Goal: Information Seeking & Learning: Learn about a topic

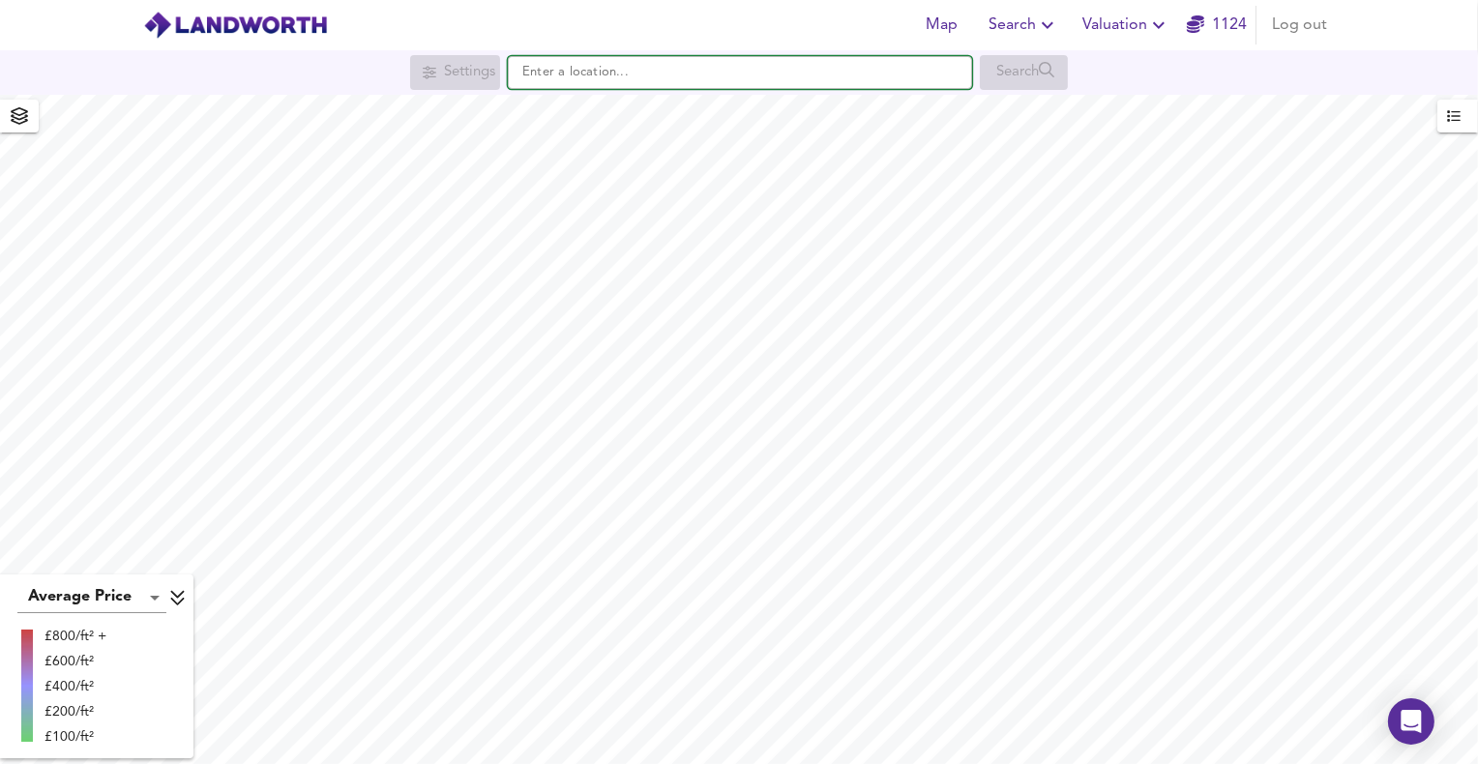
click at [592, 79] on input "text" at bounding box center [740, 72] width 464 height 33
paste input "CM22 6PH"
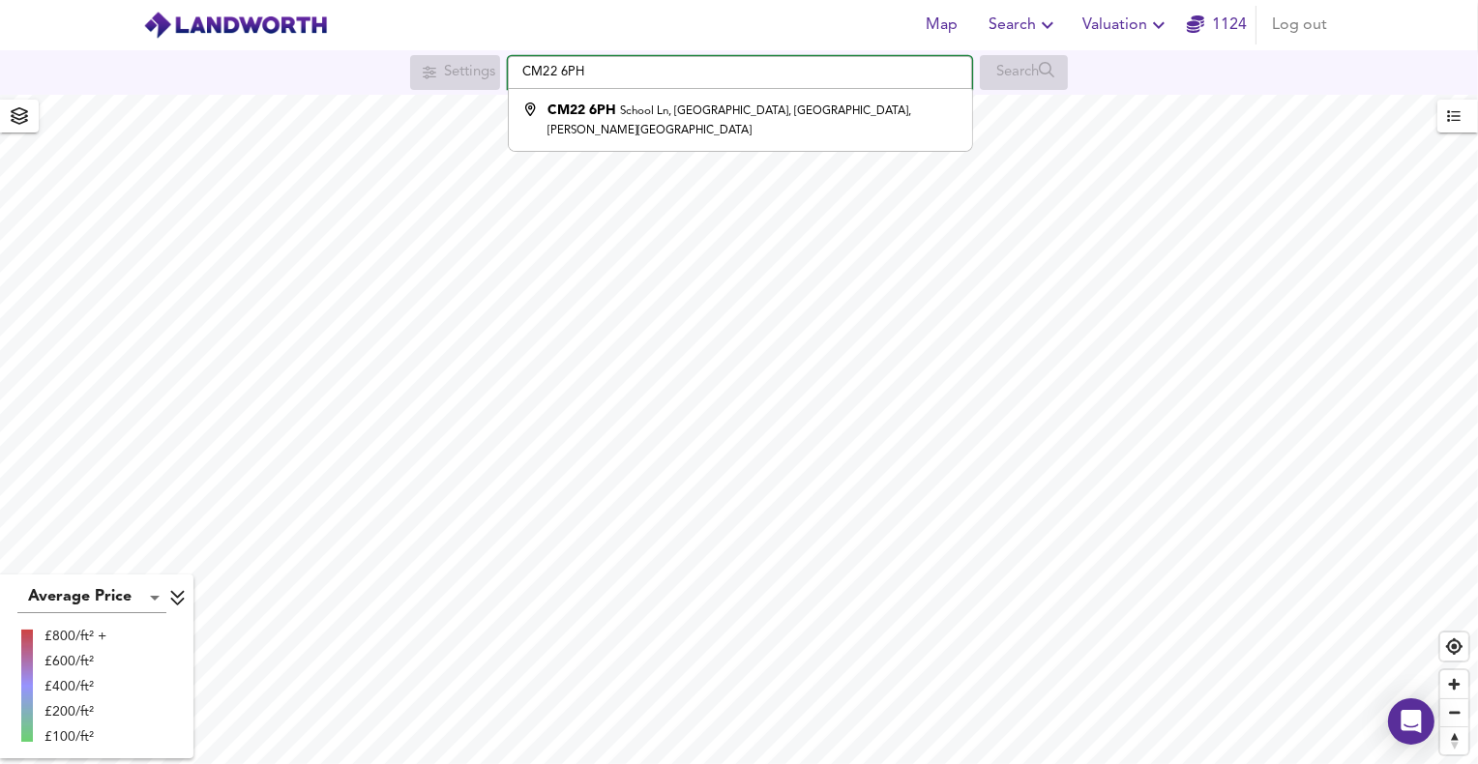
type input "[STREET_ADDRESS][PERSON_NAME]"
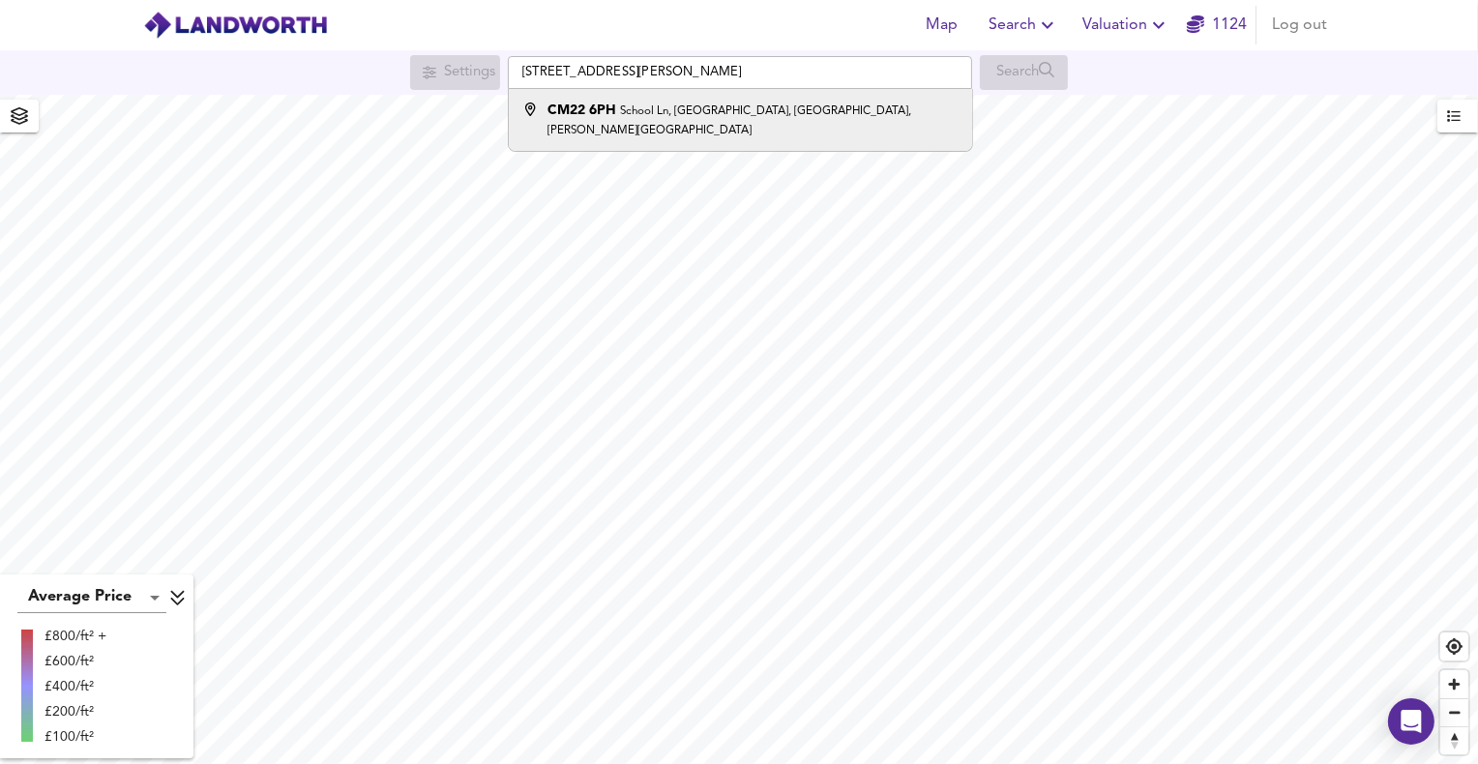
click at [619, 114] on small "School Ln, [GEOGRAPHIC_DATA], [GEOGRAPHIC_DATA], [PERSON_NAME][GEOGRAPHIC_DATA]" at bounding box center [730, 120] width 364 height 31
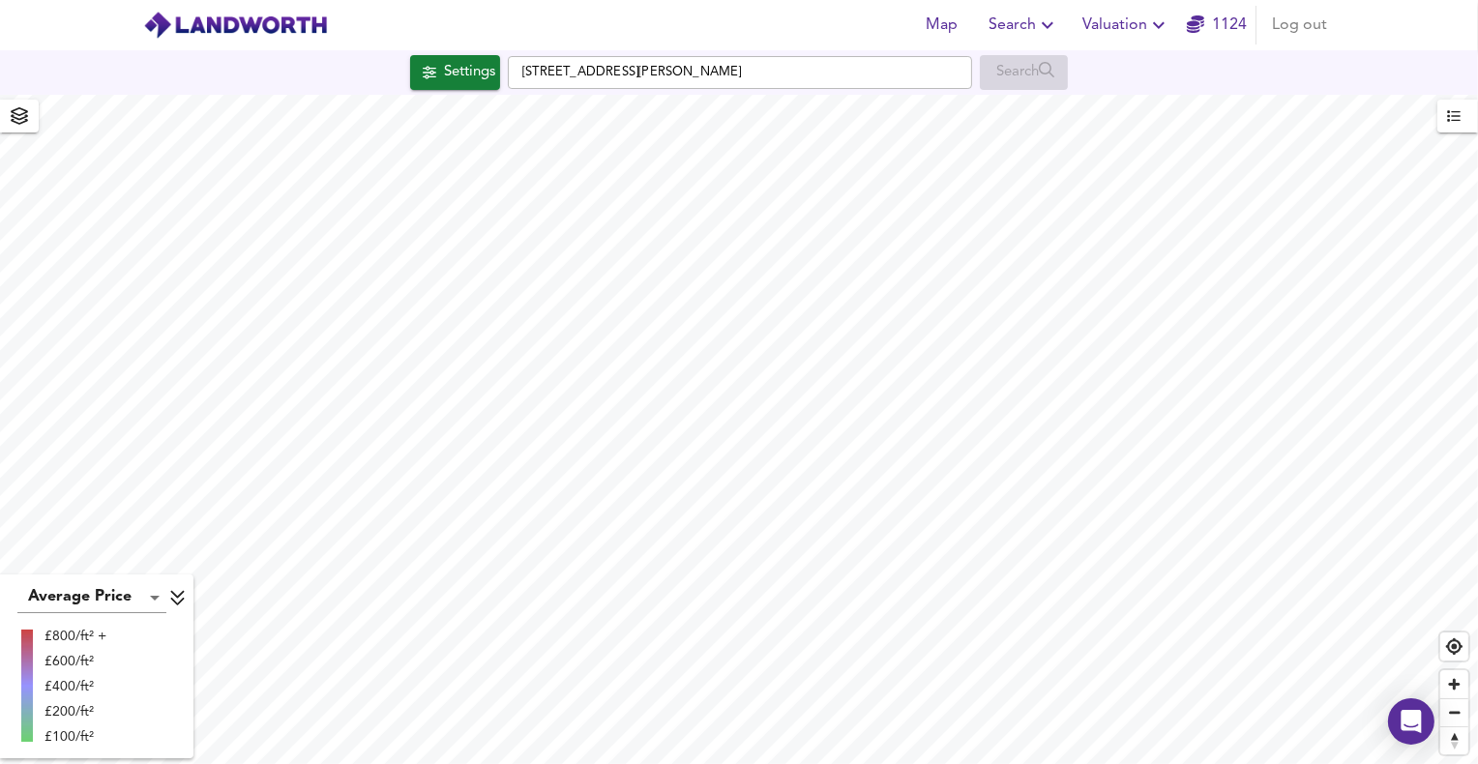
checkbox input "false"
checkbox input "true"
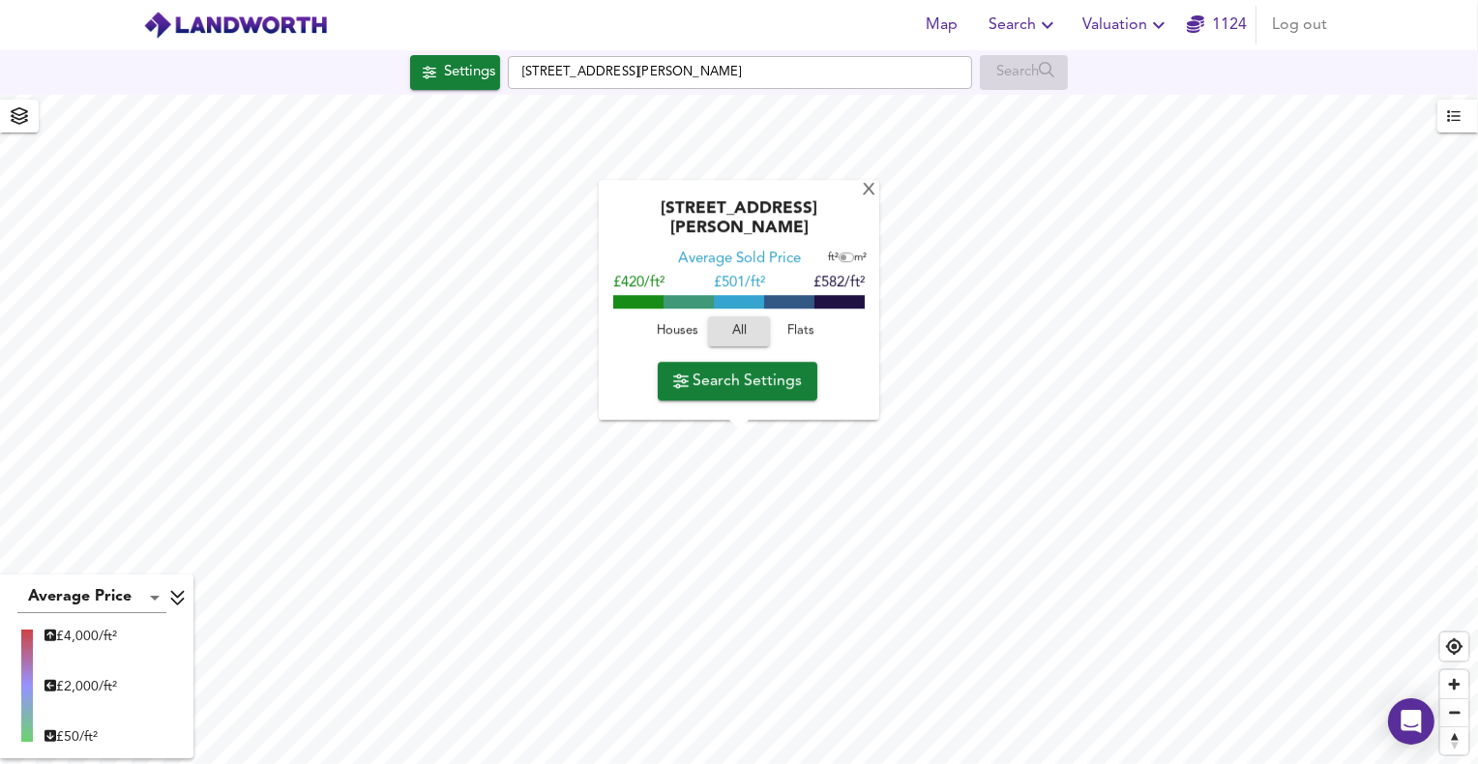
click at [670, 334] on span "Houses" at bounding box center [677, 332] width 52 height 22
